Goal: Task Accomplishment & Management: Use online tool/utility

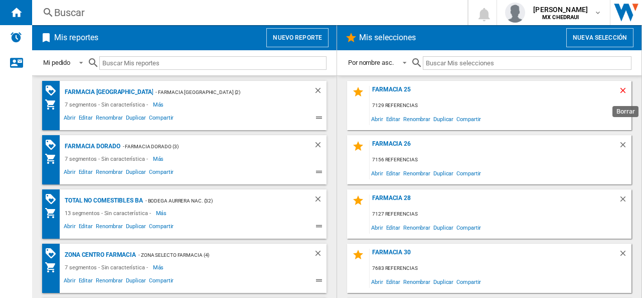
click at [619, 88] on ng-md-icon "Borrar" at bounding box center [625, 92] width 12 height 12
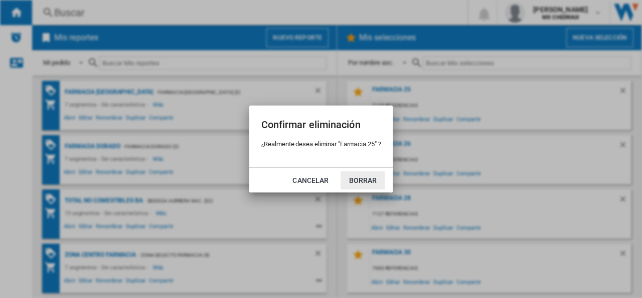
click at [362, 173] on button "Borrar" at bounding box center [363, 180] width 44 height 18
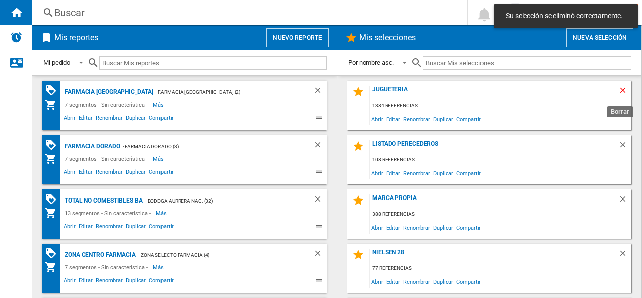
click at [616, 89] on div "Jugueteria 1384 referencias Abrir Editar Renombrar Duplicar Compartir Listado P…" at bounding box center [489, 187] width 285 height 212
click at [620, 90] on ng-md-icon "Borrar" at bounding box center [625, 92] width 12 height 12
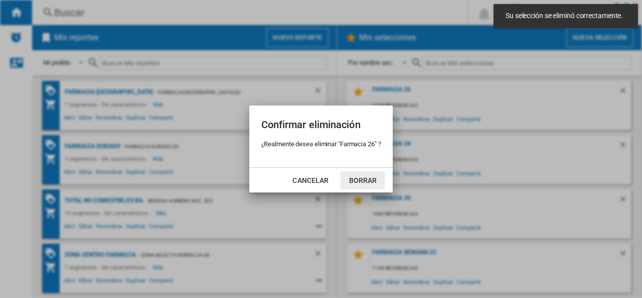
click at [364, 181] on button "Borrar" at bounding box center [363, 180] width 44 height 18
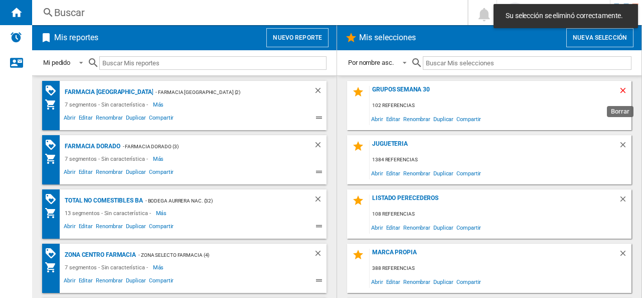
click at [617, 87] on div "grupos semana 30 102 referencias Abrir Editar Renombrar Duplicar Compartir [GEO…" at bounding box center [489, 187] width 285 height 212
click at [619, 91] on ng-md-icon "Borrar" at bounding box center [625, 92] width 12 height 12
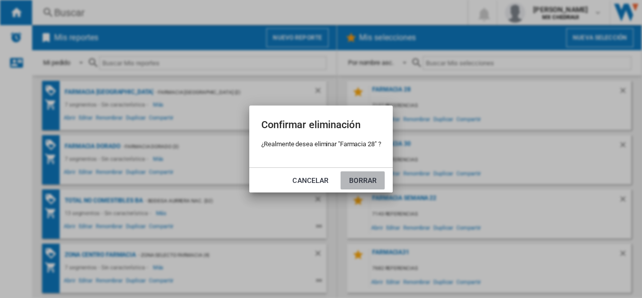
click at [373, 171] on button "Borrar" at bounding box center [363, 180] width 44 height 18
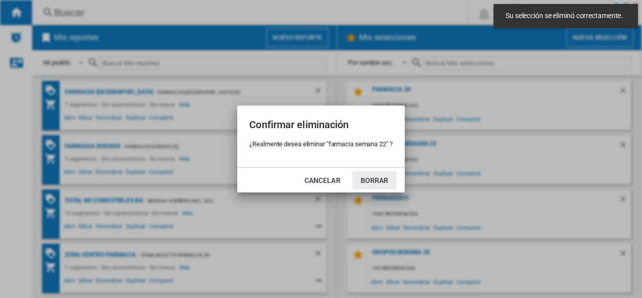
click at [367, 176] on button "Borrar" at bounding box center [375, 180] width 44 height 18
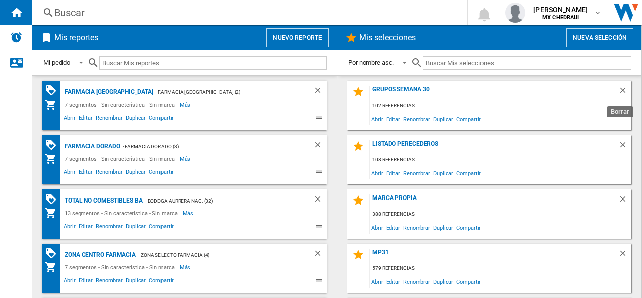
click at [619, 88] on ng-md-icon "Borrar" at bounding box center [625, 92] width 12 height 12
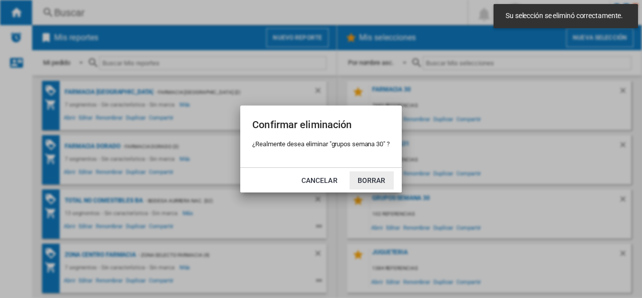
click at [378, 171] on button "Borrar" at bounding box center [372, 180] width 44 height 18
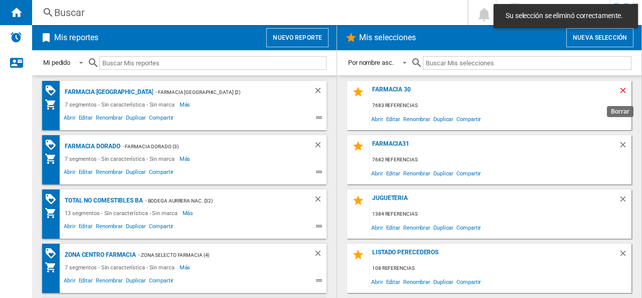
click at [619, 91] on ng-md-icon "Borrar" at bounding box center [625, 92] width 12 height 12
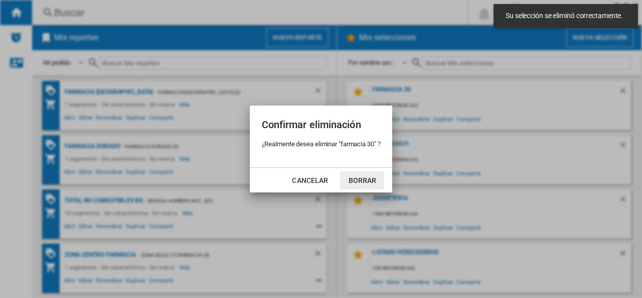
click at [369, 182] on button "Borrar" at bounding box center [362, 180] width 44 height 18
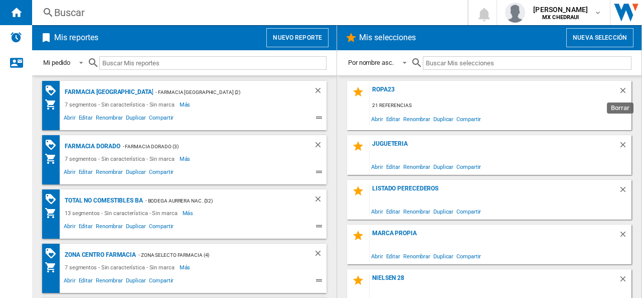
click at [620, 140] on ng-md-icon "Borrar" at bounding box center [625, 146] width 12 height 12
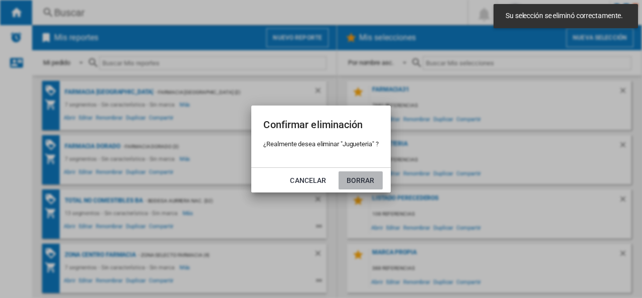
click at [355, 179] on button "Borrar" at bounding box center [361, 180] width 44 height 18
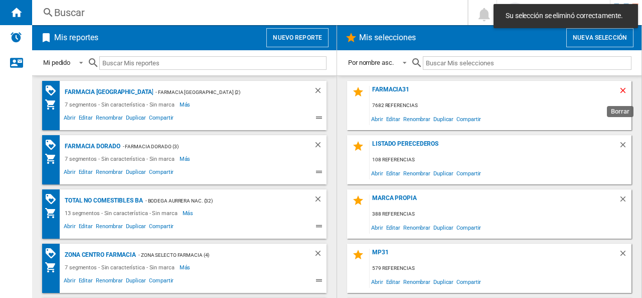
click at [619, 89] on ng-md-icon "Borrar" at bounding box center [625, 92] width 12 height 12
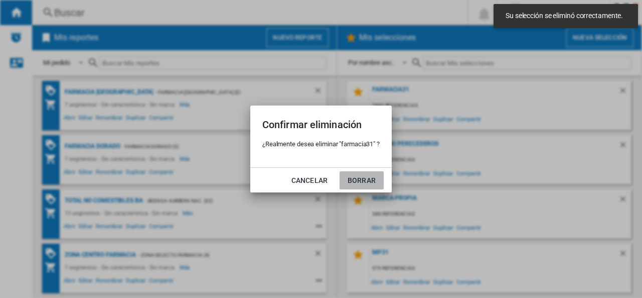
click at [365, 179] on button "Borrar" at bounding box center [362, 180] width 44 height 18
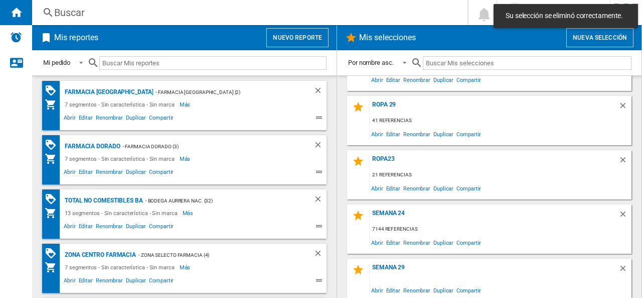
scroll to position [374, 0]
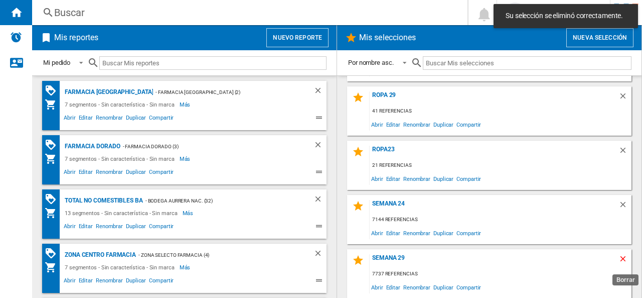
click at [619, 258] on ng-md-icon "Borrar" at bounding box center [625, 260] width 12 height 12
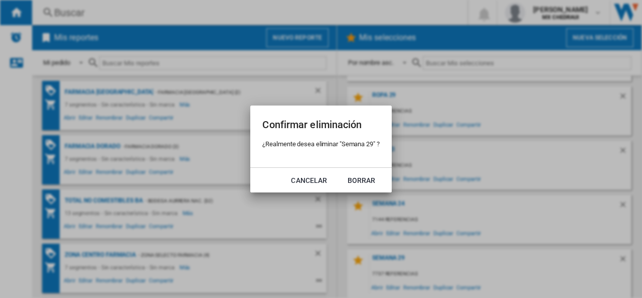
click at [377, 189] on md-dialog-actions "Cancelar Borrar" at bounding box center [320, 179] width 141 height 25
click at [359, 176] on button "Borrar" at bounding box center [362, 180] width 44 height 18
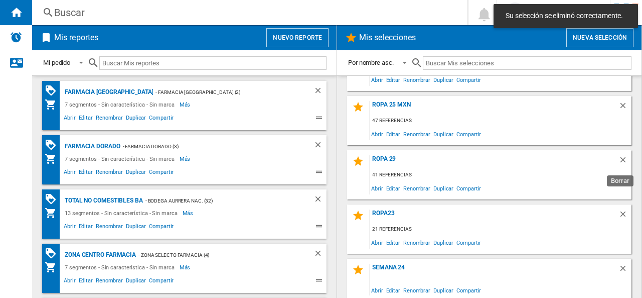
scroll to position [320, 0]
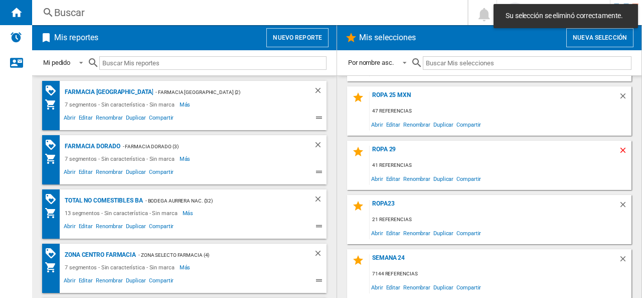
click at [619, 157] on ng-md-icon "Borrar" at bounding box center [625, 152] width 12 height 12
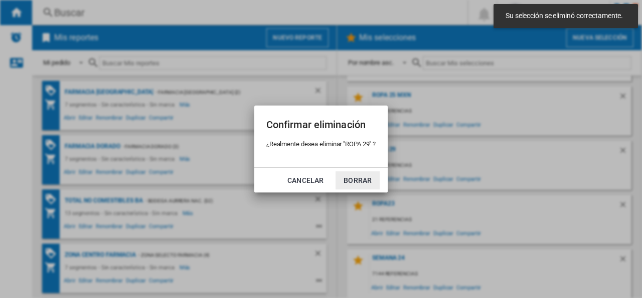
click button "Borrar" at bounding box center [358, 180] width 44 height 18
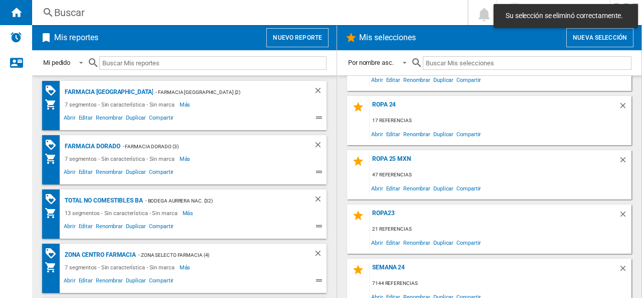
scroll to position [265, 0]
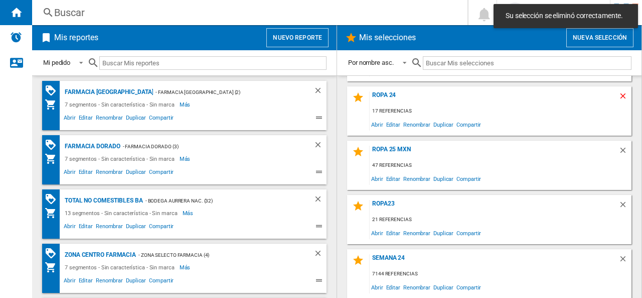
click at [622, 101] on ng-md-icon "Borrar" at bounding box center [625, 97] width 12 height 12
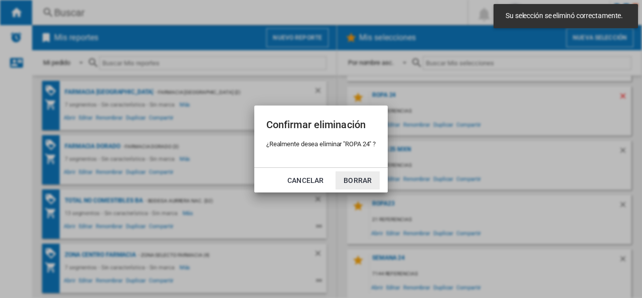
click button "Borrar" at bounding box center [358, 180] width 44 height 18
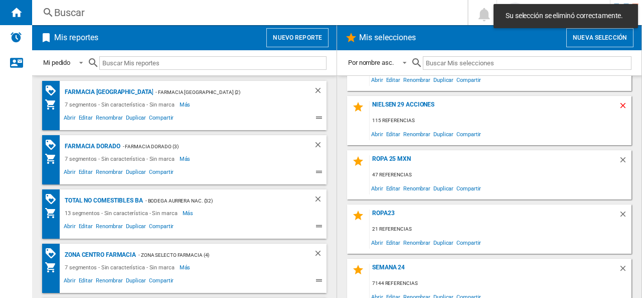
scroll to position [211, 0]
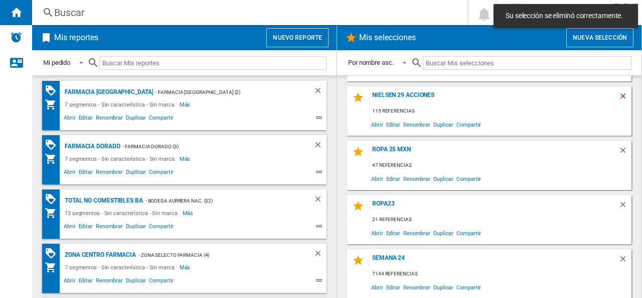
click at [619, 92] on ng-md-icon "Borrar" at bounding box center [625, 97] width 12 height 12
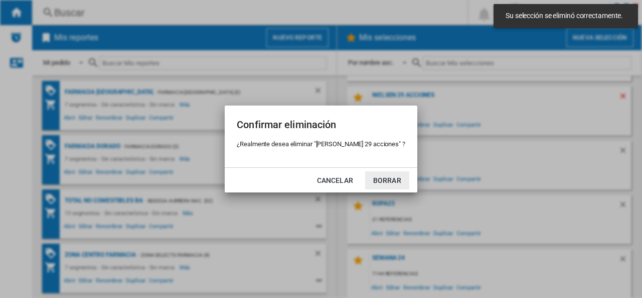
click button "Borrar" at bounding box center [387, 180] width 44 height 18
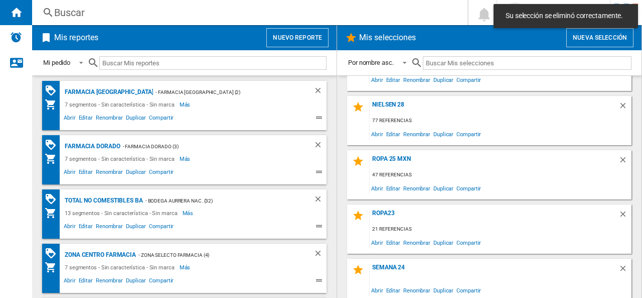
scroll to position [157, 0]
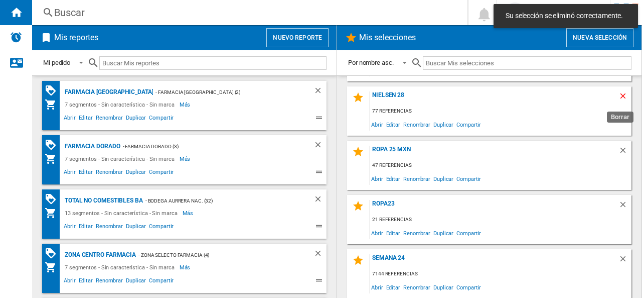
click at [619, 98] on ng-md-icon "Borrar" at bounding box center [625, 97] width 12 height 12
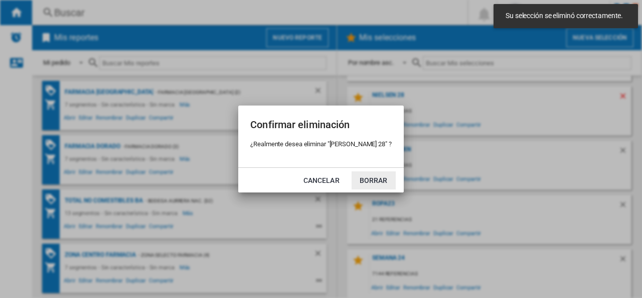
click button "Borrar" at bounding box center [374, 180] width 44 height 18
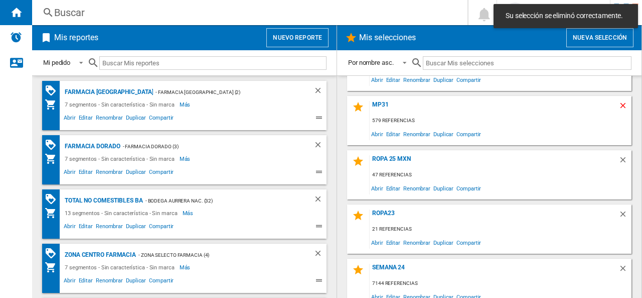
scroll to position [103, 0]
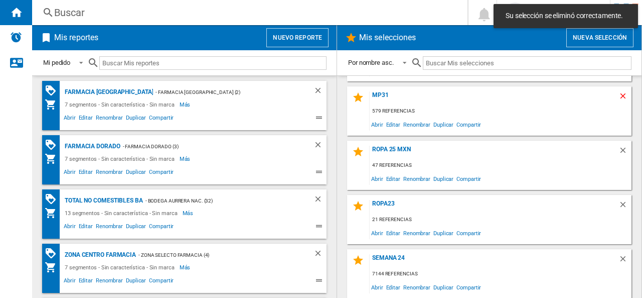
click at [619, 102] on ng-md-icon "Borrar" at bounding box center [625, 97] width 12 height 12
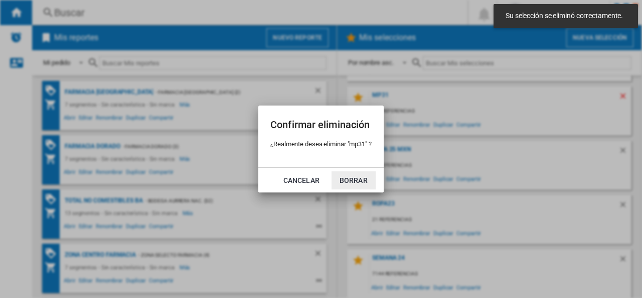
click at [332, 171] on button "Borrar" at bounding box center [354, 180] width 44 height 18
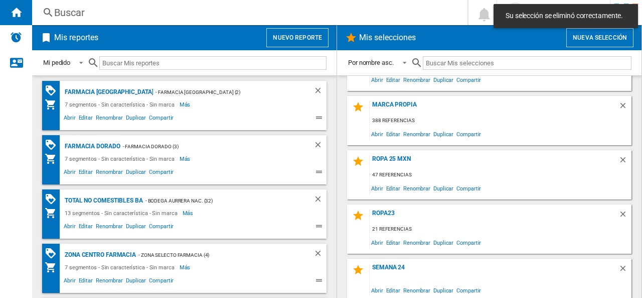
scroll to position [49, 0]
click at [619, 102] on ng-md-icon "Borrar" at bounding box center [625, 106] width 12 height 12
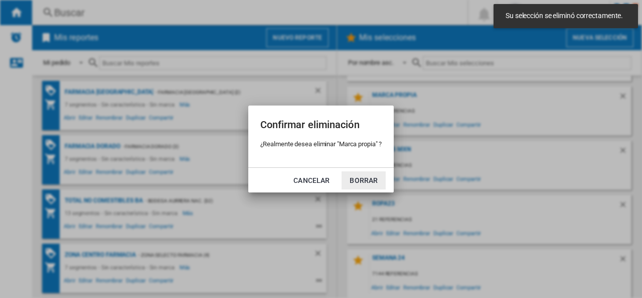
click button "Borrar" at bounding box center [364, 180] width 44 height 18
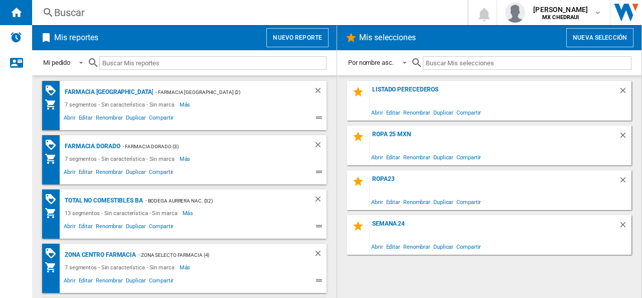
scroll to position [0, 0]
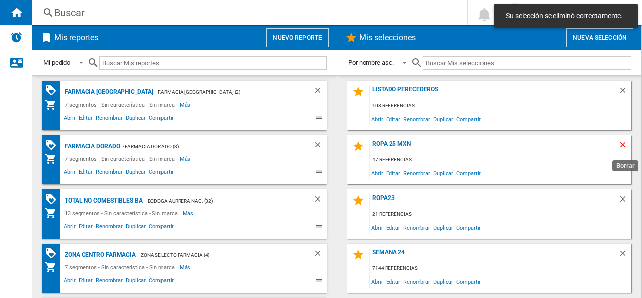
click at [623, 142] on ng-md-icon "Borrar" at bounding box center [625, 146] width 12 height 12
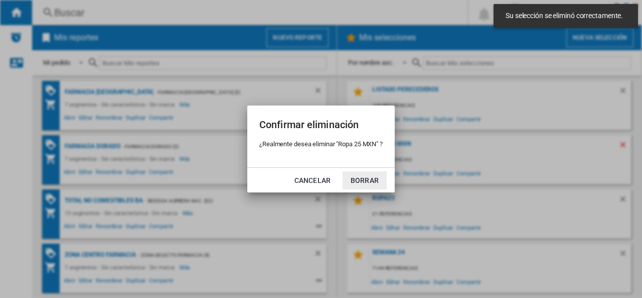
click button "Borrar" at bounding box center [365, 180] width 44 height 18
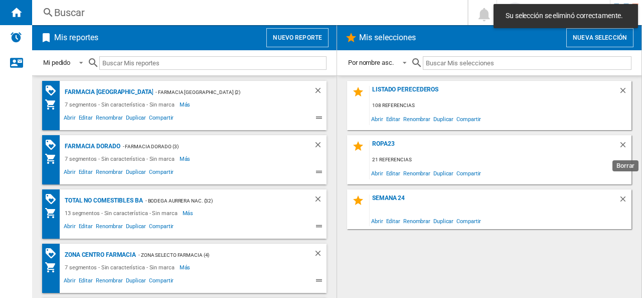
click at [623, 142] on ng-md-icon "Borrar" at bounding box center [625, 146] width 12 height 12
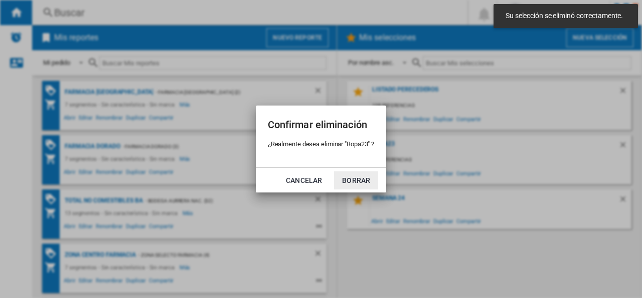
click button "Borrar" at bounding box center [356, 180] width 44 height 18
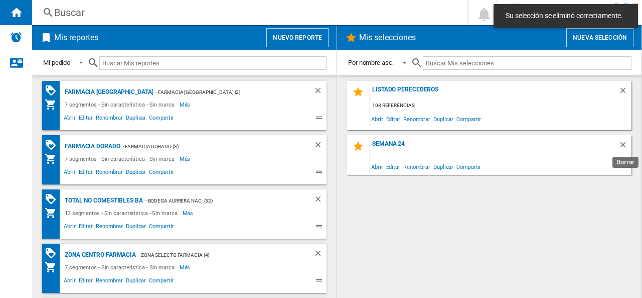
click at [623, 142] on ng-md-icon "Borrar" at bounding box center [625, 146] width 12 height 12
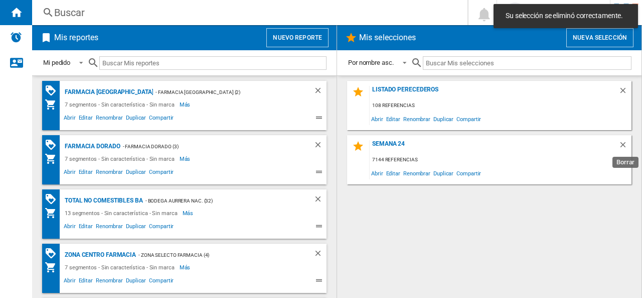
click at [623, 142] on ng-md-icon "Borrar" at bounding box center [625, 146] width 12 height 12
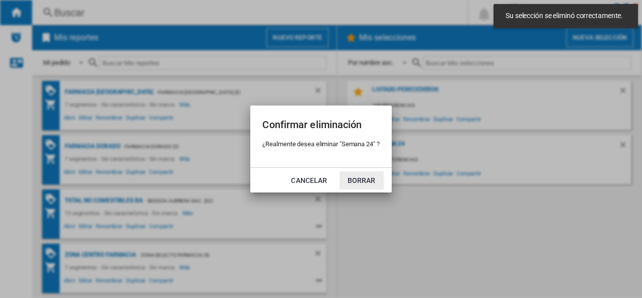
click at [340, 171] on button "Borrar" at bounding box center [362, 180] width 44 height 18
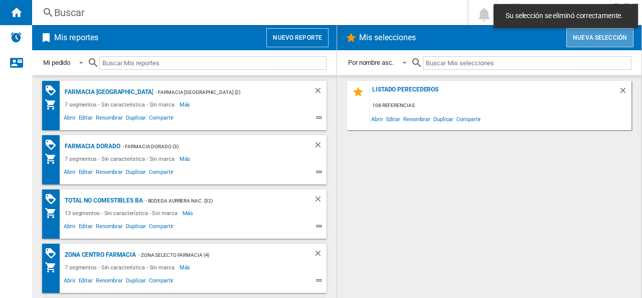
click at [579, 43] on button "Nueva selección" at bounding box center [600, 37] width 67 height 19
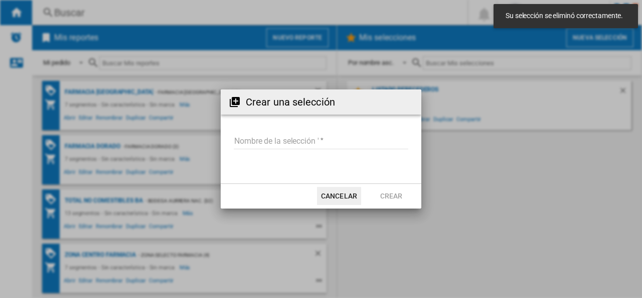
click at [264, 142] on input "Nombre de la selección '" at bounding box center [321, 141] width 175 height 15
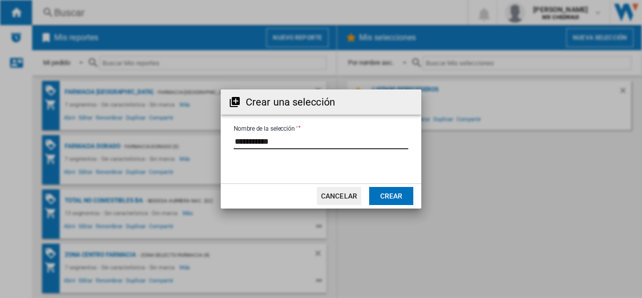
type input "**********"
click at [390, 187] on button "Crear" at bounding box center [391, 196] width 44 height 18
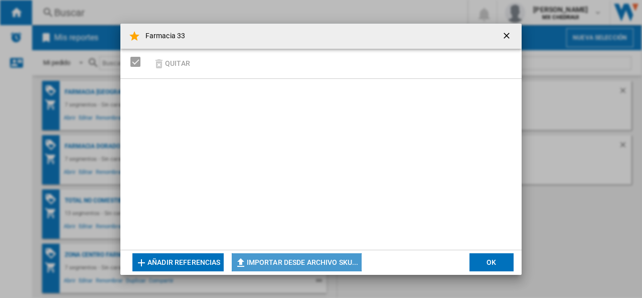
click at [296, 256] on button "Importar desde archivo SKU..." at bounding box center [297, 262] width 130 height 18
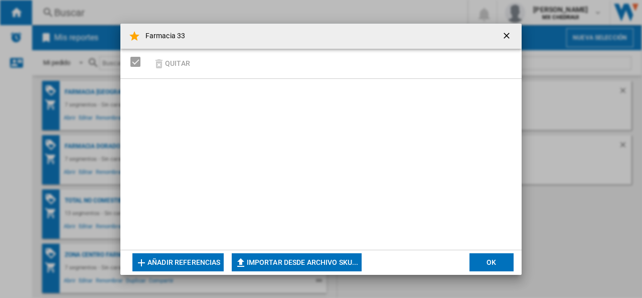
type input "**********"
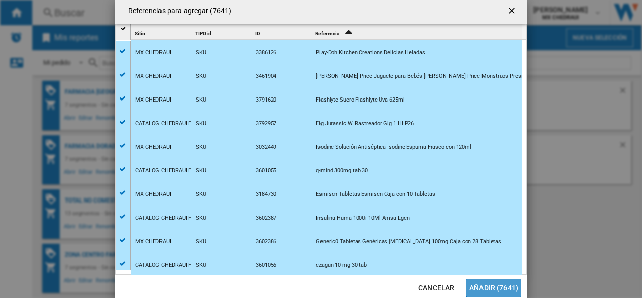
click at [499, 289] on button "Añadir (7641)" at bounding box center [494, 288] width 55 height 18
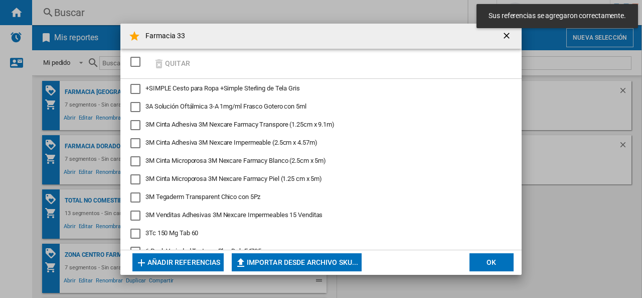
click at [491, 258] on button "OK" at bounding box center [492, 262] width 44 height 18
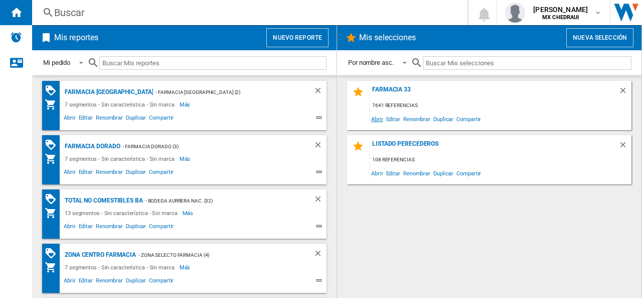
click at [376, 121] on span "Abrir" at bounding box center [377, 119] width 15 height 14
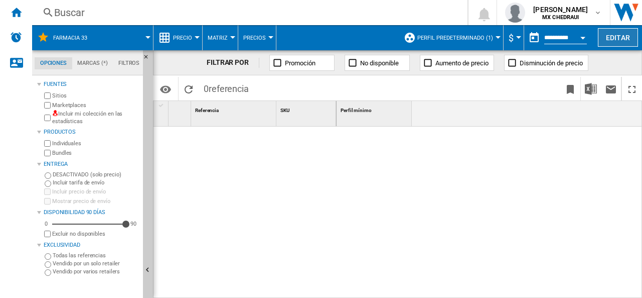
click at [610, 35] on button "Editar" at bounding box center [618, 37] width 40 height 19
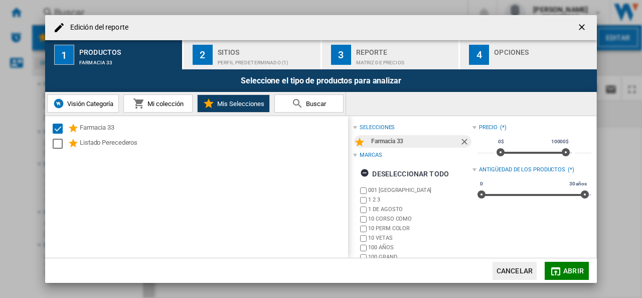
click at [241, 52] on div "Sitios" at bounding box center [267, 49] width 99 height 11
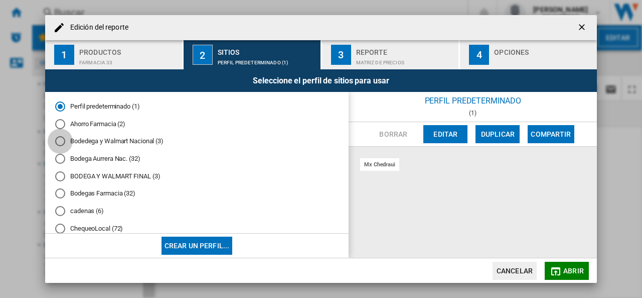
click at [58, 139] on div "Bodedega y Walmart Nacional (3)" at bounding box center [60, 141] width 10 height 10
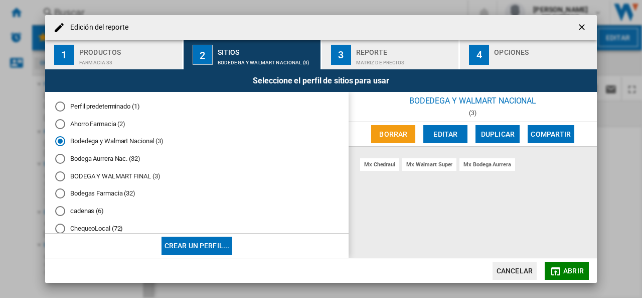
click at [364, 60] on div "Matriz de precios" at bounding box center [405, 60] width 99 height 11
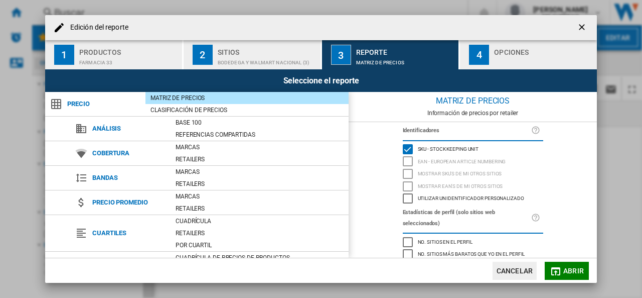
scroll to position [116, 0]
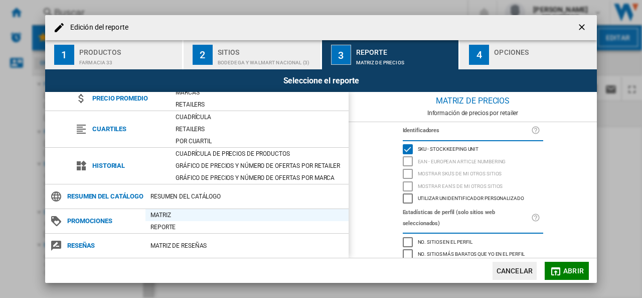
click at [160, 216] on div "Matriz" at bounding box center [247, 215] width 203 height 10
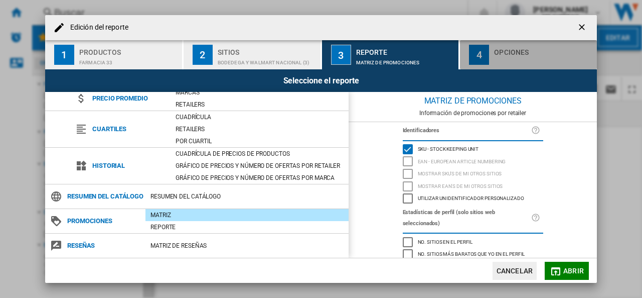
click at [483, 48] on div "4" at bounding box center [479, 55] width 20 height 20
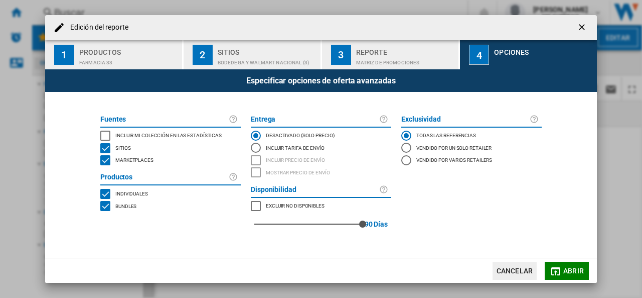
click at [104, 135] on div "INCLUDE MY SITE" at bounding box center [105, 135] width 10 height 10
click at [566, 270] on span "Abrir" at bounding box center [574, 270] width 21 height 8
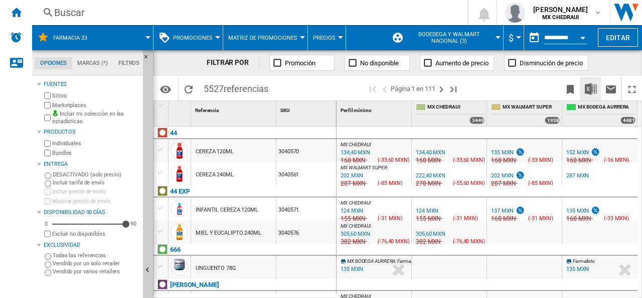
drag, startPoint x: 605, startPoint y: 66, endPoint x: 597, endPoint y: 78, distance: 14.5
click at [605, 66] on div "FILTRAR POR Promoción No disponible Aumento de precio Disminución de precio" at bounding box center [397, 62] width 489 height 25
click at [595, 83] on img "Descargar en Excel" at bounding box center [591, 89] width 12 height 12
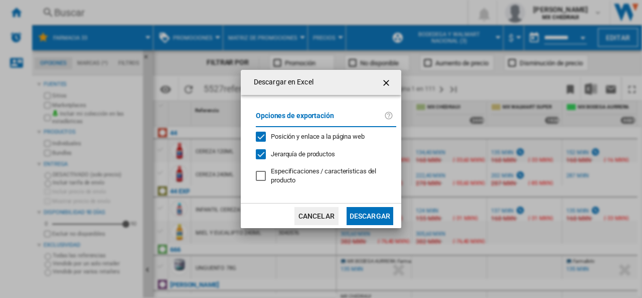
click at [364, 213] on button "Descargar" at bounding box center [370, 216] width 47 height 18
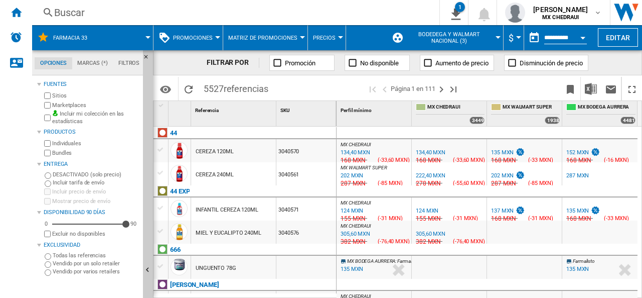
click at [462, 31] on span "Bodedega y Walmart Nacional (3)" at bounding box center [450, 37] width 88 height 13
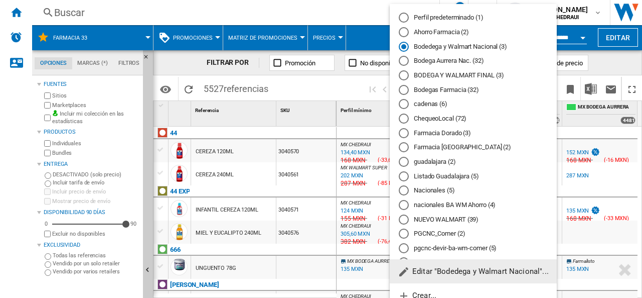
click at [436, 61] on md-radio-button "Bodega Aurrera Nac. (32)" at bounding box center [473, 61] width 149 height 10
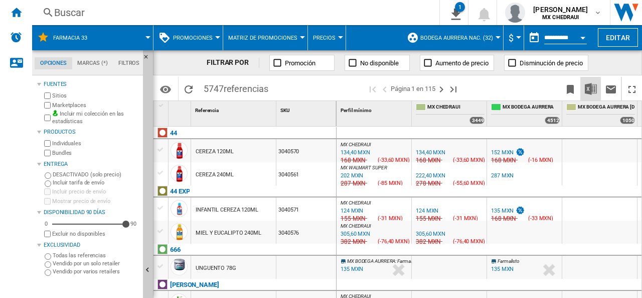
click at [593, 89] on img "Descargar en Excel" at bounding box center [591, 89] width 12 height 12
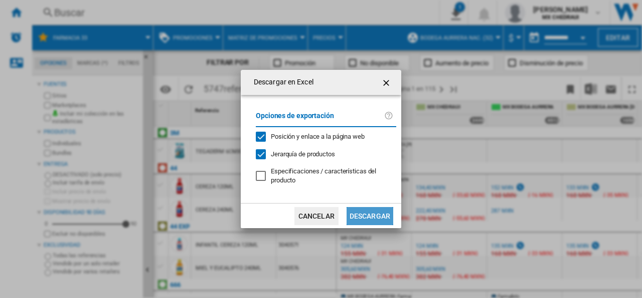
click at [363, 214] on button "Descargar" at bounding box center [370, 216] width 47 height 18
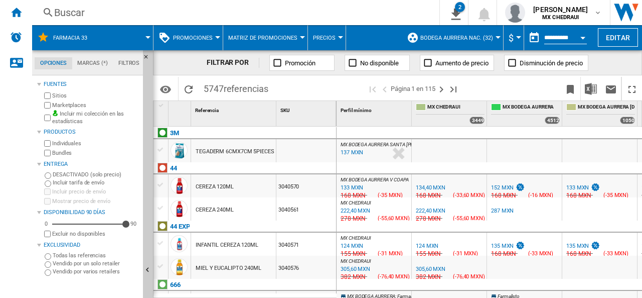
click at [472, 34] on button "Bodega Aurrera Nac. (32)" at bounding box center [460, 37] width 78 height 25
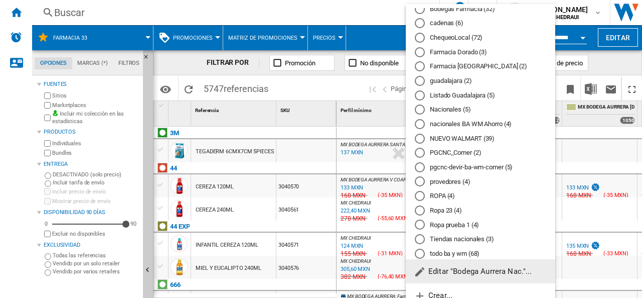
scroll to position [82, 0]
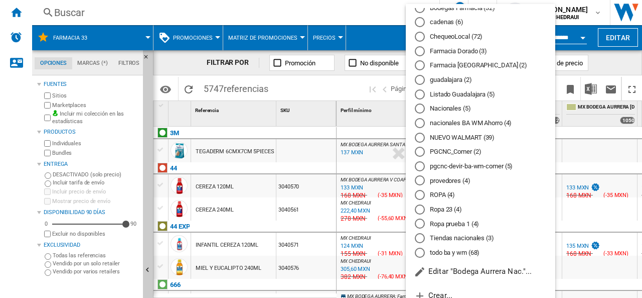
click at [455, 138] on md-radio-button "NUEVO WALMART (39)" at bounding box center [480, 137] width 131 height 10
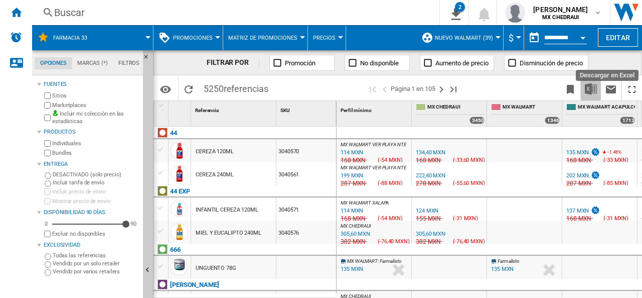
click at [589, 86] on img "Descargar en Excel" at bounding box center [591, 89] width 12 height 12
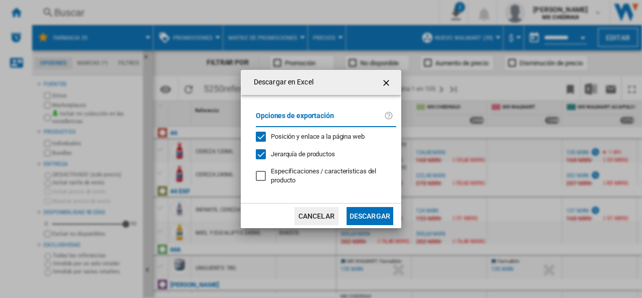
click at [364, 210] on button "Descargar" at bounding box center [370, 216] width 47 height 18
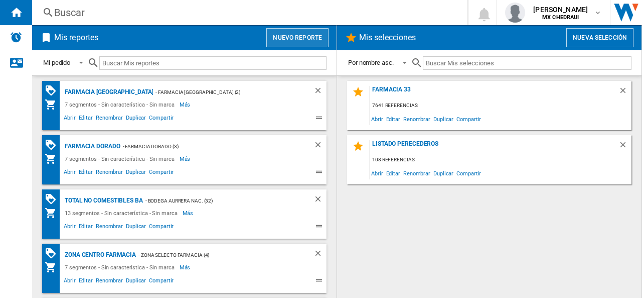
click at [287, 42] on button "Nuevo reporte" at bounding box center [297, 37] width 62 height 19
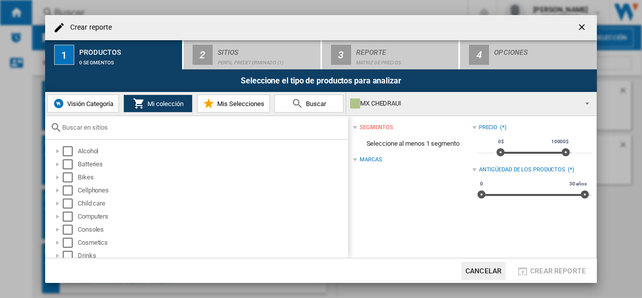
click at [81, 101] on span "Visión Categoría" at bounding box center [89, 104] width 49 height 8
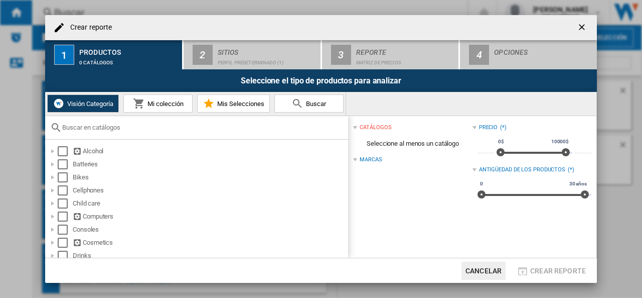
click at [144, 103] on md-icon at bounding box center [139, 103] width 12 height 12
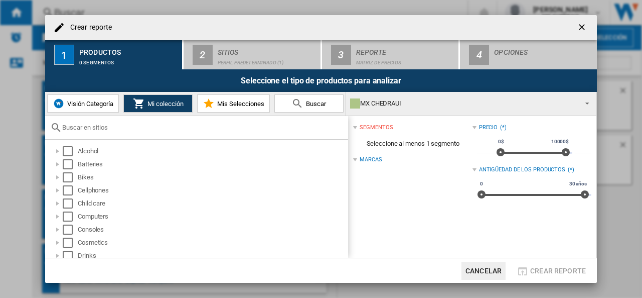
click at [393, 101] on div "MX CHEDRAUI" at bounding box center [463, 103] width 226 height 14
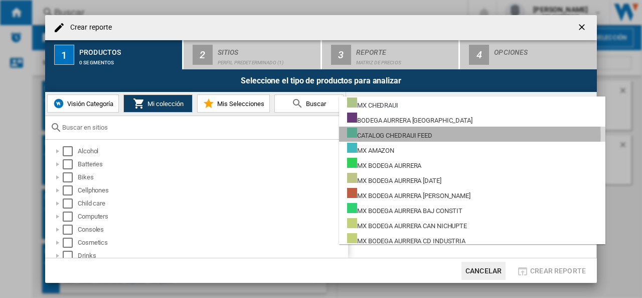
click at [390, 136] on div "CATALOG CHEDRAUI FEED" at bounding box center [389, 133] width 85 height 13
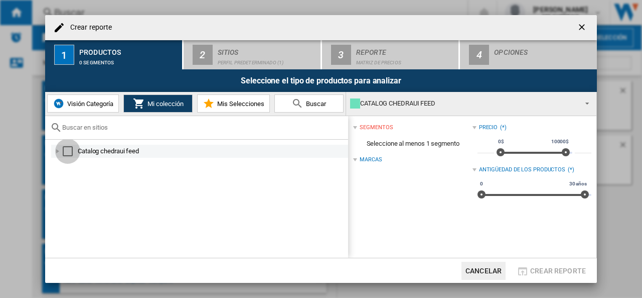
click at [69, 148] on div "Select" at bounding box center [68, 151] width 10 height 10
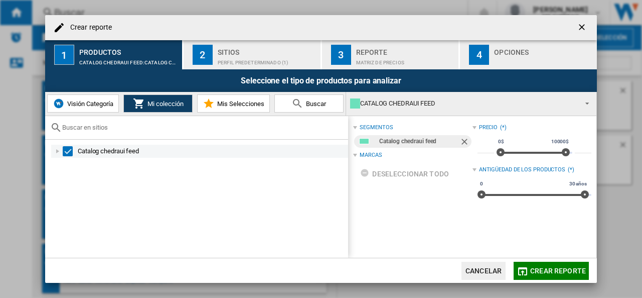
click at [60, 150] on div at bounding box center [58, 151] width 10 height 10
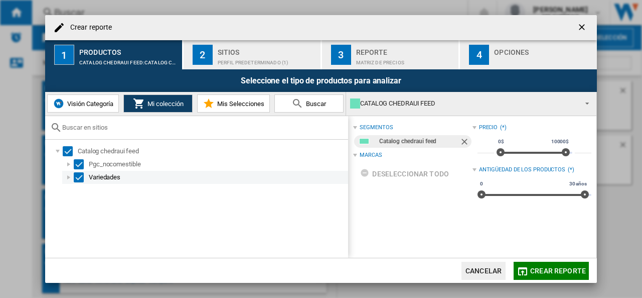
click at [74, 181] on div "Select" at bounding box center [79, 177] width 10 height 10
click at [85, 176] on md-checkbox "Select" at bounding box center [81, 177] width 15 height 10
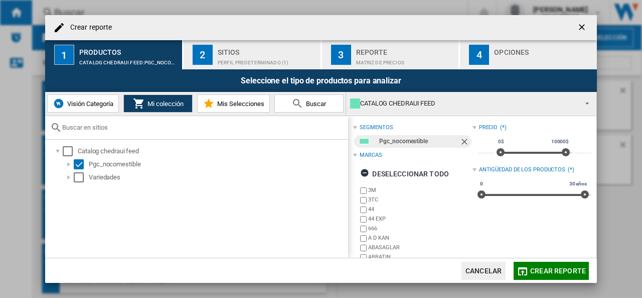
click at [237, 57] on div "Perfil predeterminado (1)" at bounding box center [267, 60] width 99 height 11
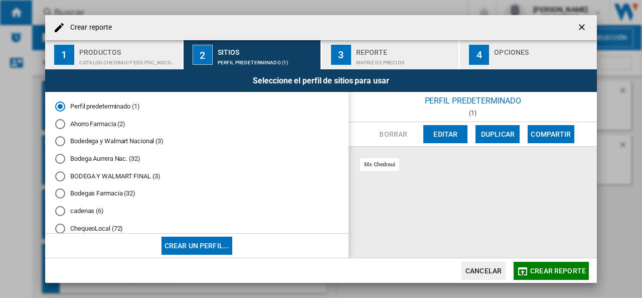
click at [62, 140] on div "Bodedega y Walmart Nacional (3)" at bounding box center [60, 141] width 10 height 10
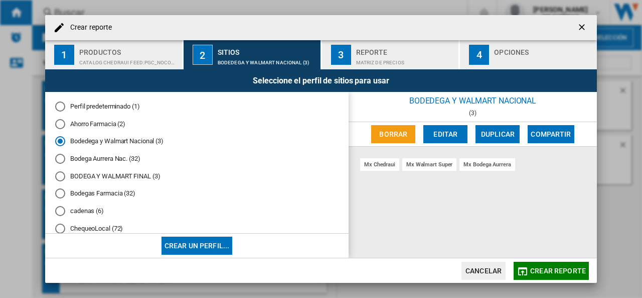
click at [349, 48] on div "3" at bounding box center [341, 55] width 20 height 20
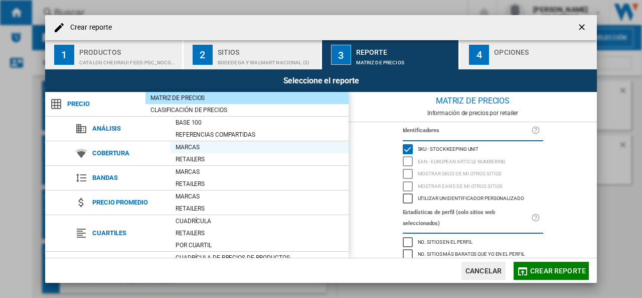
scroll to position [116, 0]
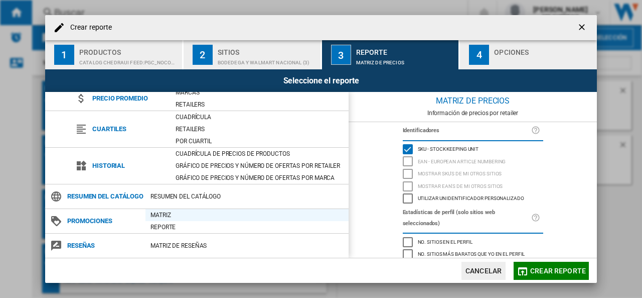
click at [162, 212] on div "Matriz" at bounding box center [247, 215] width 203 height 10
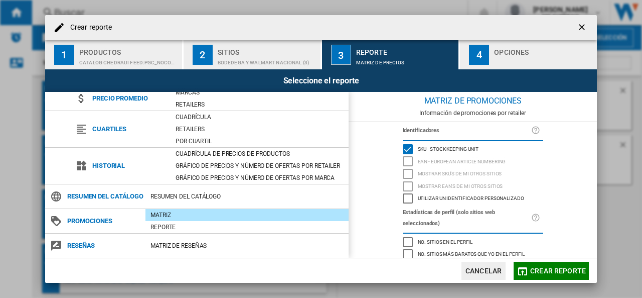
click at [483, 54] on div "4" at bounding box center [479, 55] width 20 height 20
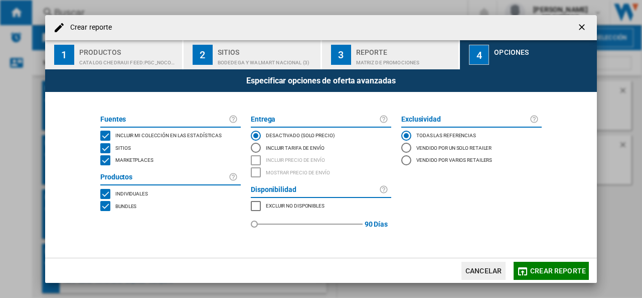
click at [544, 273] on span "Crear reporte" at bounding box center [558, 270] width 56 height 8
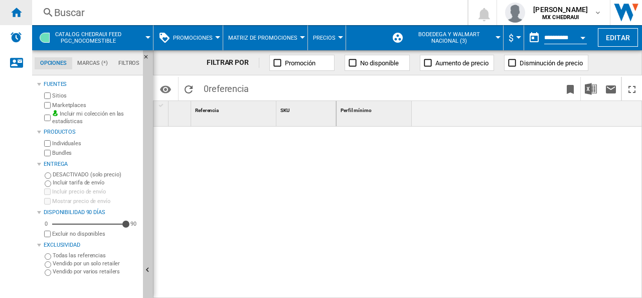
click at [14, 19] on div "Inicio" at bounding box center [16, 12] width 32 height 25
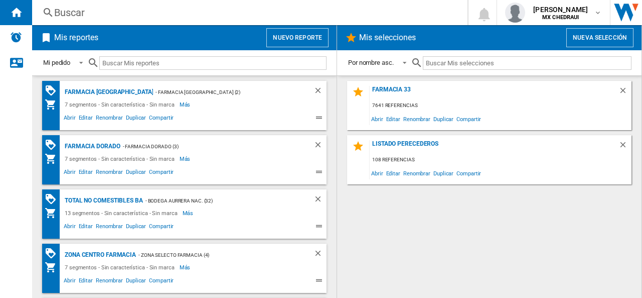
click at [289, 37] on button "Nuevo reporte" at bounding box center [297, 37] width 62 height 19
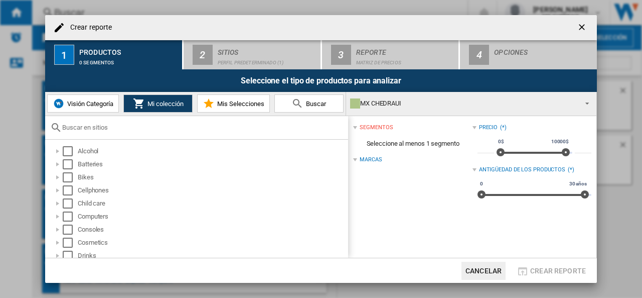
click at [399, 101] on div "MX CHEDRAUI" at bounding box center [463, 103] width 226 height 14
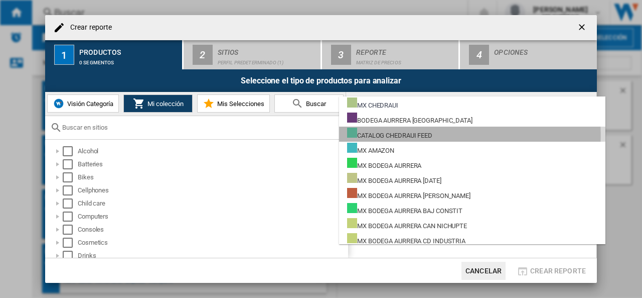
click at [386, 135] on div "CATALOG CHEDRAUI FEED" at bounding box center [389, 133] width 85 height 13
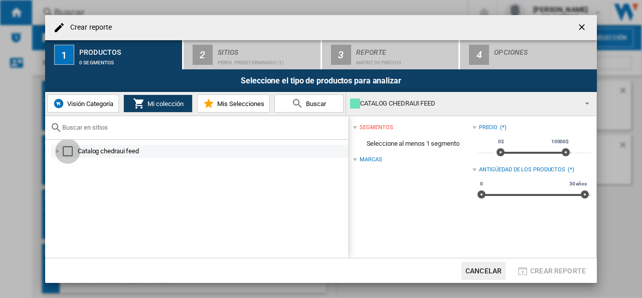
click at [72, 154] on div "Select" at bounding box center [68, 151] width 10 height 10
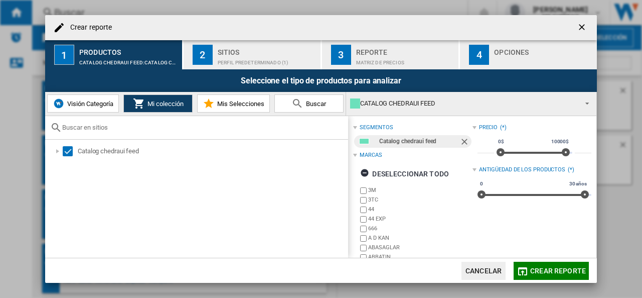
click at [248, 60] on div "Perfil predeterminado (1)" at bounding box center [267, 60] width 99 height 11
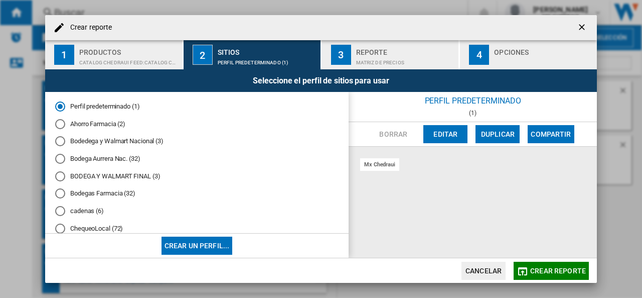
click at [57, 139] on div "Bodedega y Walmart Nacional (3)" at bounding box center [60, 141] width 10 height 10
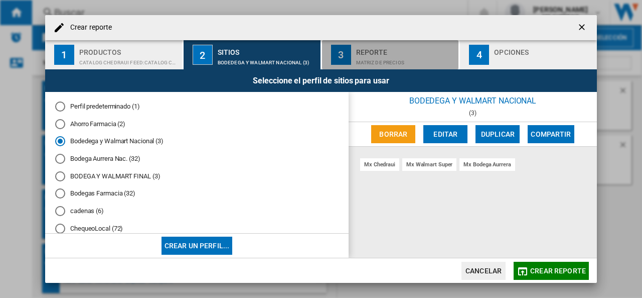
click at [404, 64] on div "Matriz de precios" at bounding box center [405, 60] width 99 height 11
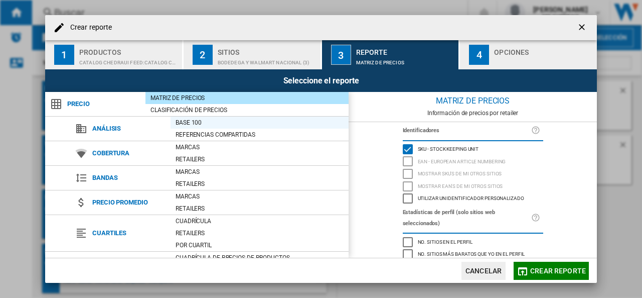
scroll to position [116, 0]
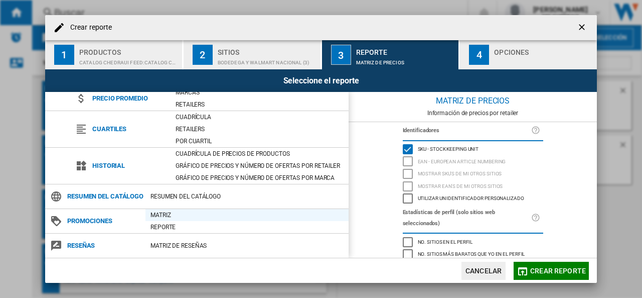
click at [157, 215] on div "Matriz" at bounding box center [247, 215] width 203 height 10
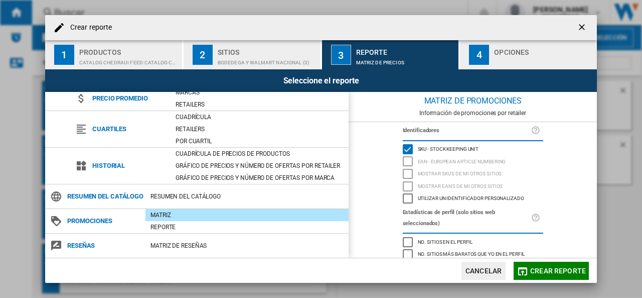
click at [497, 43] on button "4 Opciones" at bounding box center [528, 54] width 137 height 29
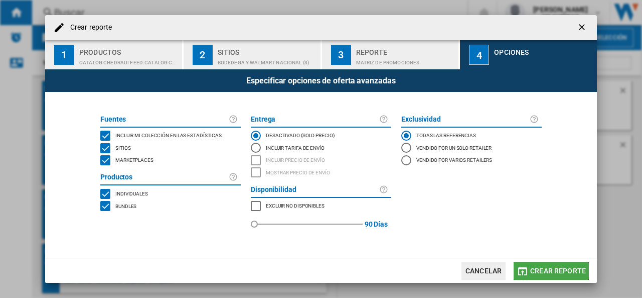
click at [542, 265] on button "Crear reporte" at bounding box center [551, 270] width 75 height 18
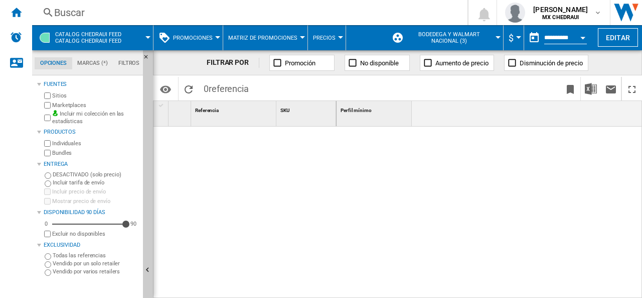
click at [486, 33] on span "Bodedega y Walmart Nacional (3)" at bounding box center [450, 37] width 88 height 13
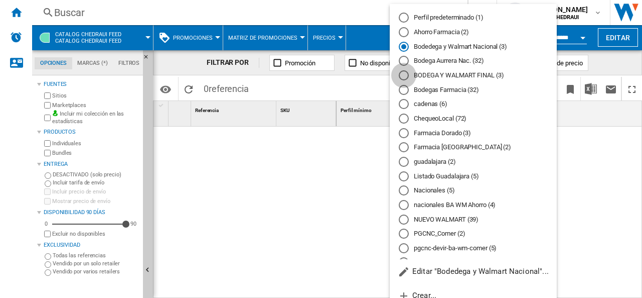
click at [405, 78] on div "BODEGA Y WALMART FINAL (3)" at bounding box center [404, 75] width 10 height 10
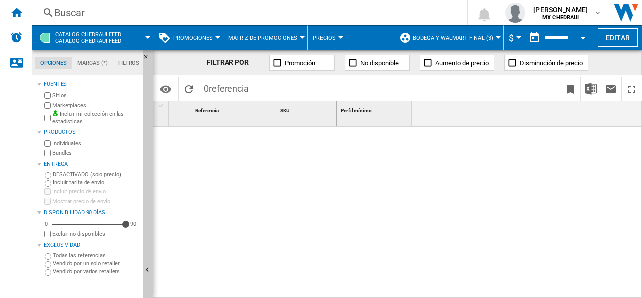
click at [461, 40] on span "BODEGA Y WALMART FINAL (3)" at bounding box center [453, 38] width 80 height 7
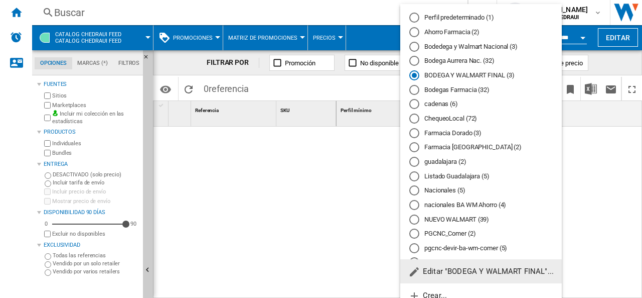
click at [469, 49] on md-radio-button "Bodedega y Walmart Nacional (3)" at bounding box center [482, 47] width 144 height 10
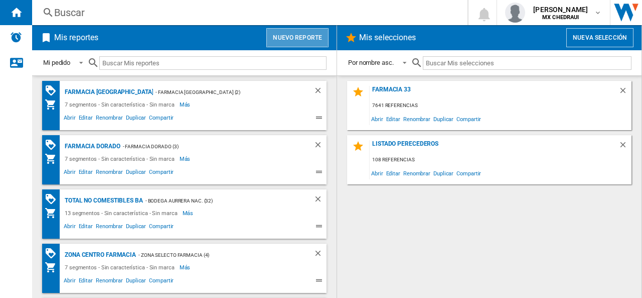
click at [288, 32] on button "Nuevo reporte" at bounding box center [297, 37] width 62 height 19
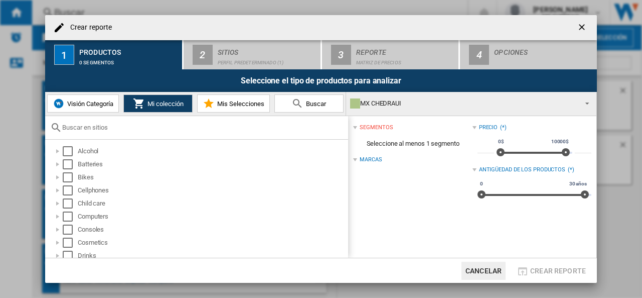
click at [392, 107] on div "MX CHEDRAUI" at bounding box center [463, 103] width 226 height 14
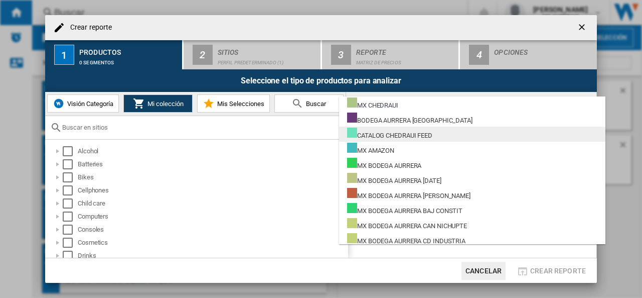
click at [377, 135] on div "CATALOG CHEDRAUI FEED" at bounding box center [389, 133] width 85 height 13
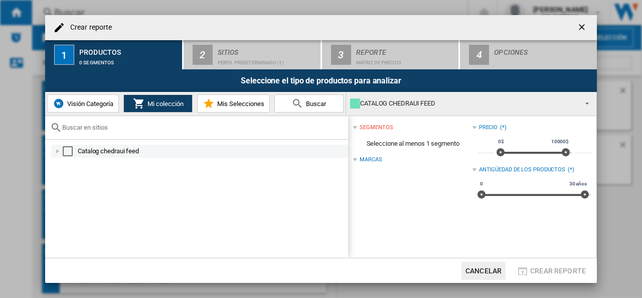
click at [64, 146] on div "Select" at bounding box center [68, 151] width 10 height 10
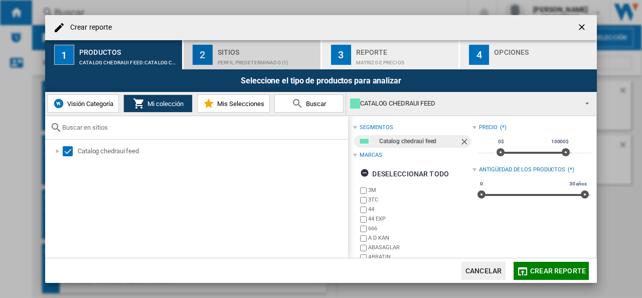
click at [265, 56] on div "Perfil predeterminado (1)" at bounding box center [267, 60] width 99 height 11
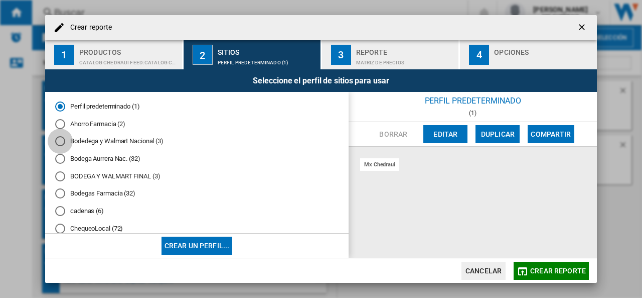
click at [62, 145] on div "Bodedega y Walmart Nacional (3)" at bounding box center [60, 141] width 10 height 10
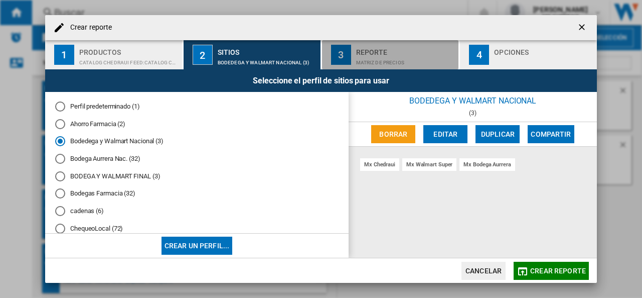
click at [378, 62] on div "Matriz de precios" at bounding box center [405, 60] width 99 height 11
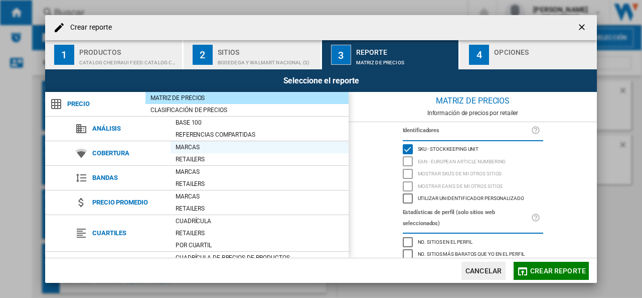
scroll to position [116, 0]
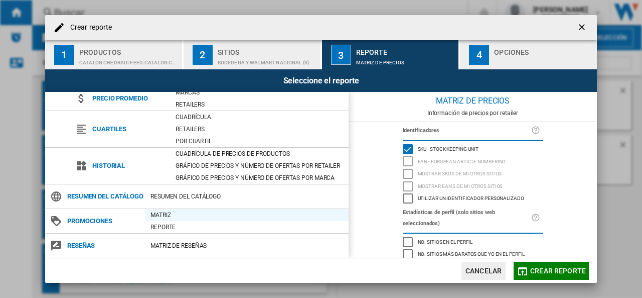
click at [159, 214] on div "Matriz" at bounding box center [247, 215] width 203 height 10
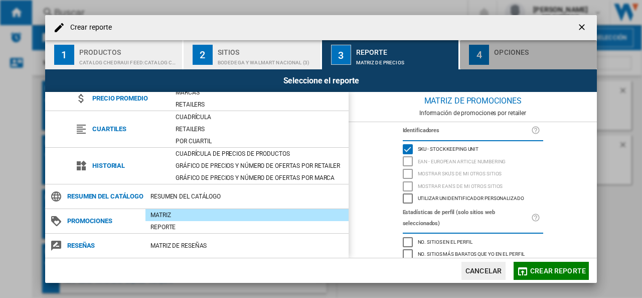
click at [490, 53] on button "4 Opciones" at bounding box center [528, 54] width 137 height 29
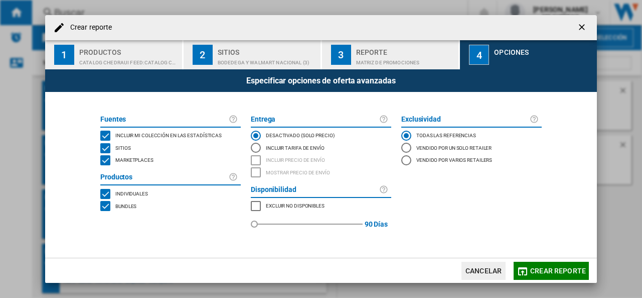
click at [549, 266] on span "Crear reporte" at bounding box center [558, 270] width 56 height 8
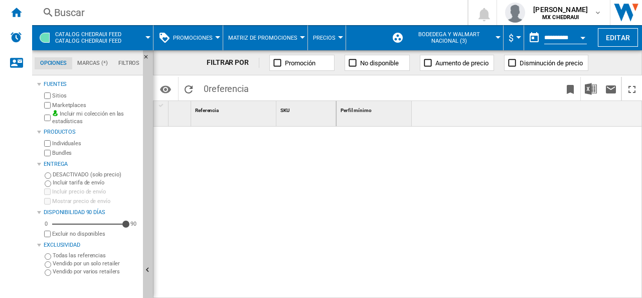
click at [470, 41] on span "Bodedega y Walmart Nacional (3)" at bounding box center [450, 37] width 88 height 13
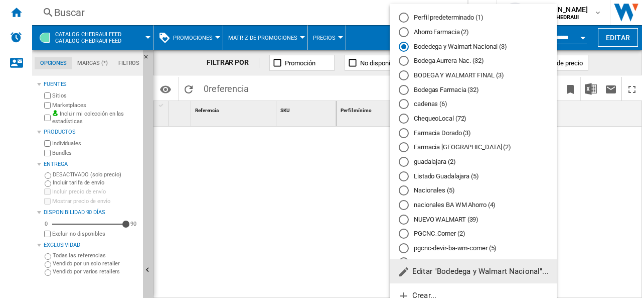
click at [402, 76] on div "BODEGA Y WALMART FINAL (3)" at bounding box center [404, 75] width 10 height 10
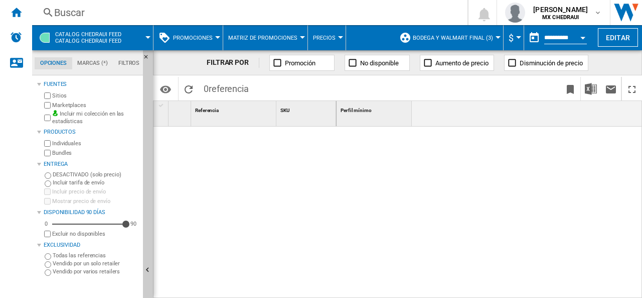
click at [466, 38] on span "BODEGA Y WALMART FINAL (3)" at bounding box center [453, 38] width 80 height 7
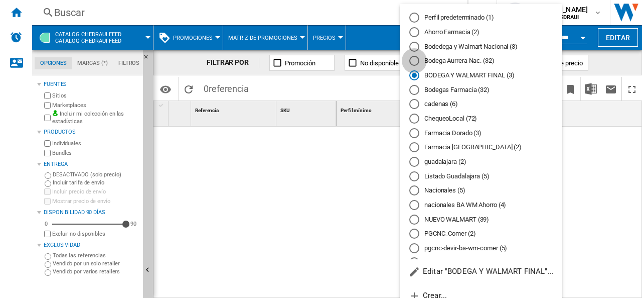
click at [416, 61] on div "Bodega Aurrera Nac. (32)" at bounding box center [415, 61] width 10 height 10
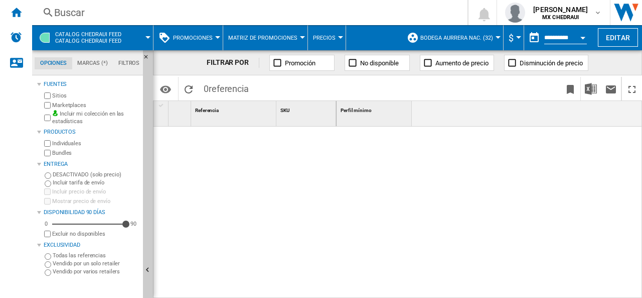
click at [524, 125] on div "Perfil mínimo 1" at bounding box center [490, 113] width 306 height 25
click at [201, 36] on span "Promociones" at bounding box center [193, 38] width 40 height 7
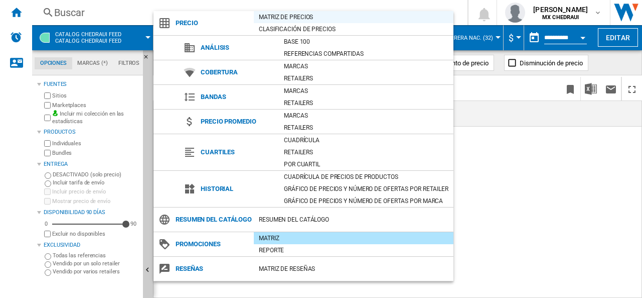
click at [289, 21] on div "Matriz de precios" at bounding box center [354, 17] width 200 height 10
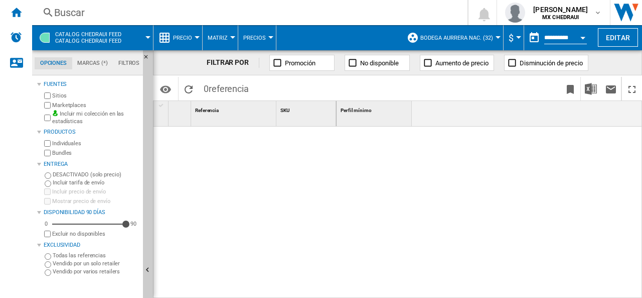
click at [180, 39] on span "Precio" at bounding box center [182, 38] width 19 height 7
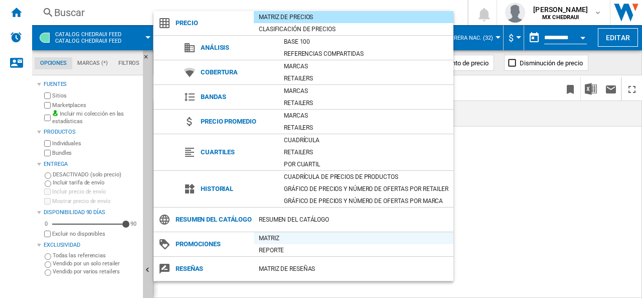
click at [269, 243] on div "Matriz" at bounding box center [354, 238] width 200 height 10
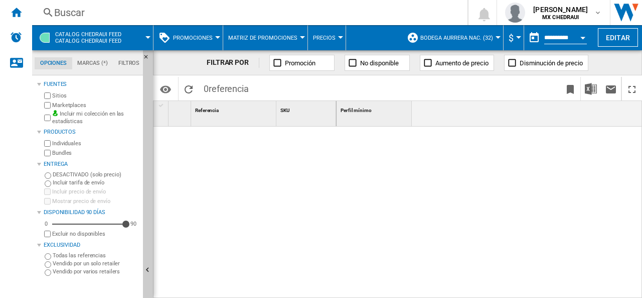
click at [484, 40] on span "Bodega Aurrera Nac. (32)" at bounding box center [457, 38] width 73 height 7
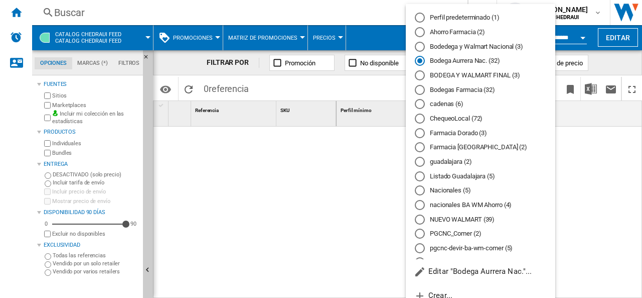
click at [461, 43] on md-radio-button "Bodedega y Walmart Nacional (3)" at bounding box center [480, 47] width 131 height 10
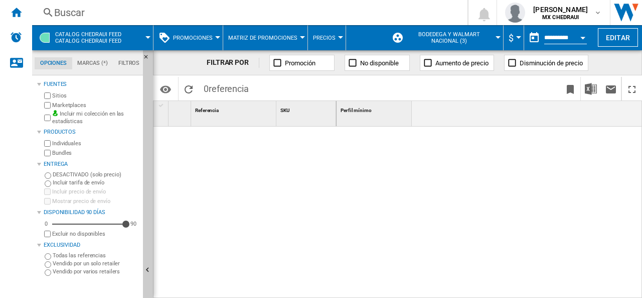
click at [73, 43] on span "CATALOG CHEDRAUI FEED Catalog chedraui feed" at bounding box center [88, 37] width 66 height 13
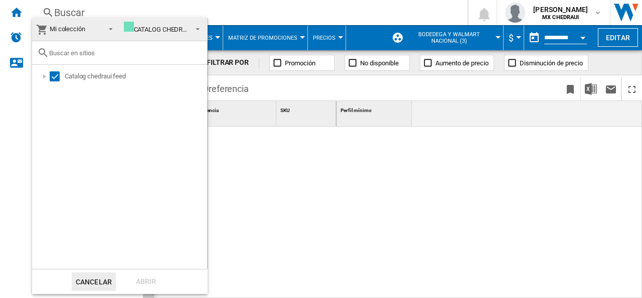
click at [145, 40] on md-select-value "CATALOG CHEDRAUI FEED" at bounding box center [164, 30] width 88 height 24
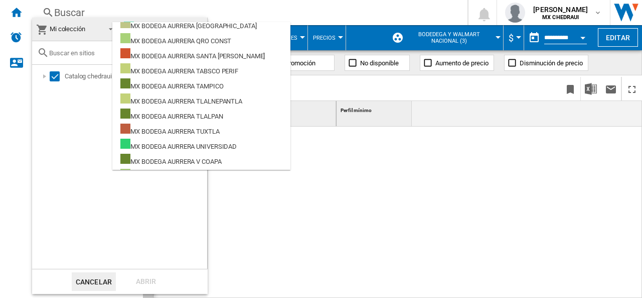
scroll to position [35, 0]
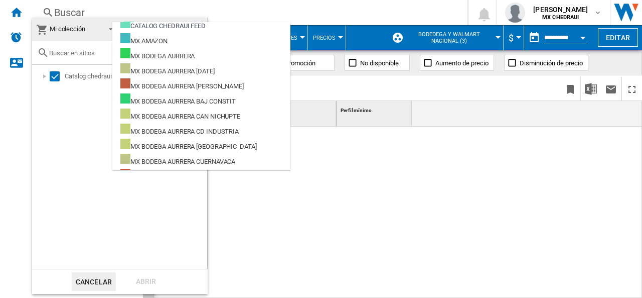
click at [71, 29] on span "Mi colección" at bounding box center [68, 29] width 36 height 8
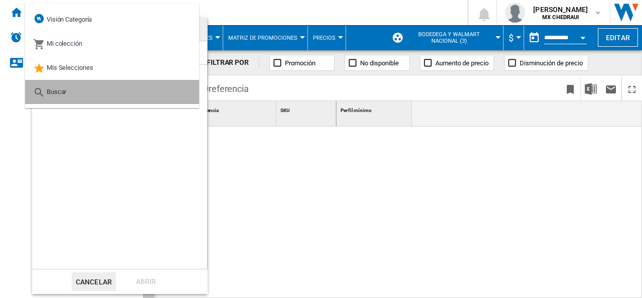
click at [64, 80] on md-option "Buscar" at bounding box center [112, 92] width 174 height 24
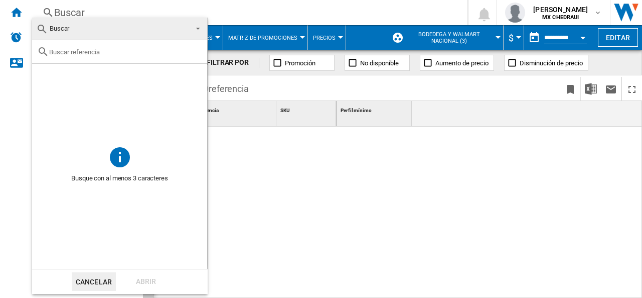
click at [199, 27] on span at bounding box center [195, 28] width 12 height 14
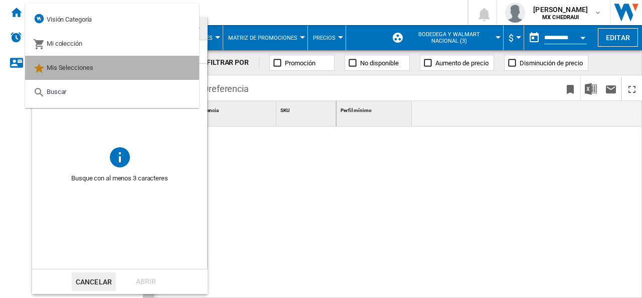
click at [64, 65] on span "Mis Selecciones" at bounding box center [70, 68] width 47 height 8
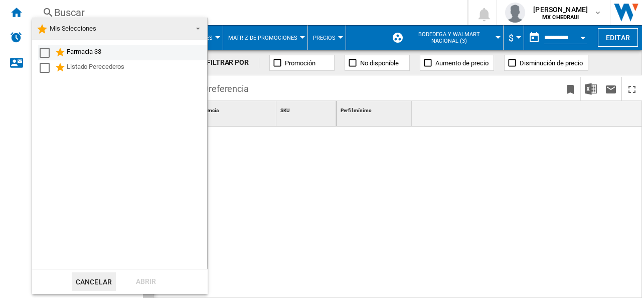
click at [44, 56] on div "Select" at bounding box center [45, 53] width 10 height 10
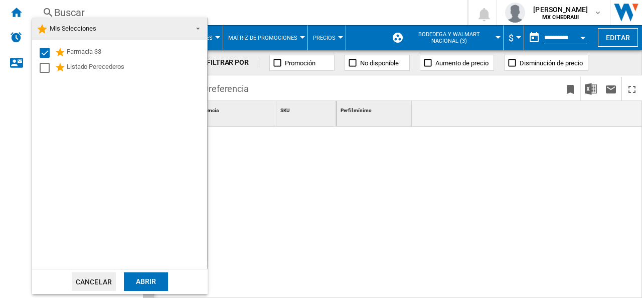
click at [151, 285] on div "Abrir" at bounding box center [146, 281] width 44 height 19
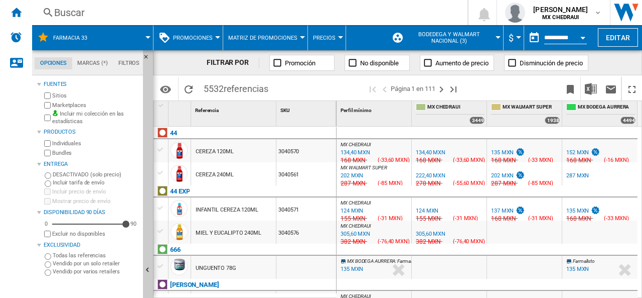
click at [439, 34] on span "Bodedega y Walmart Nacional (3)" at bounding box center [450, 37] width 88 height 13
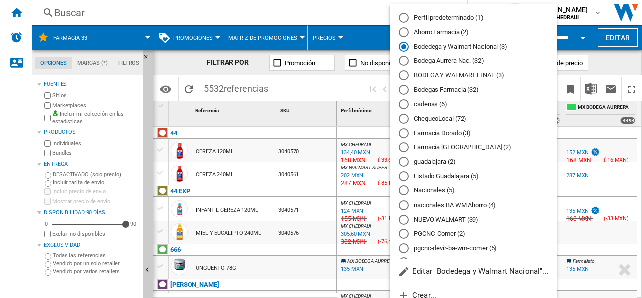
drag, startPoint x: 429, startPoint y: 62, endPoint x: 422, endPoint y: 128, distance: 66.6
click at [429, 62] on md-radio-button "Bodega Aurrera Nac. (32)" at bounding box center [473, 61] width 149 height 10
